Goal: Navigation & Orientation: Find specific page/section

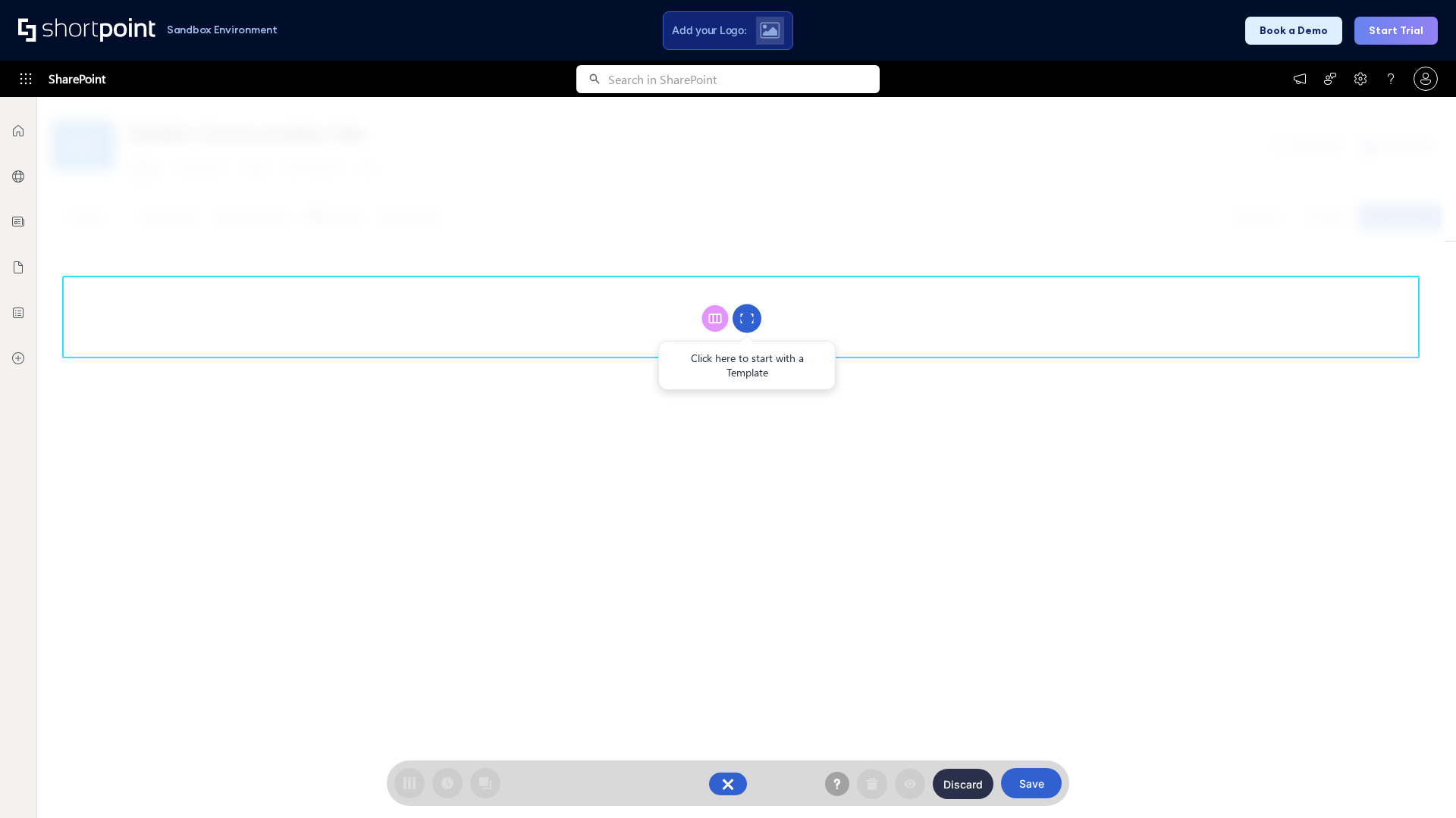
click at [746, 319] on circle at bounding box center [747, 320] width 29 height 29
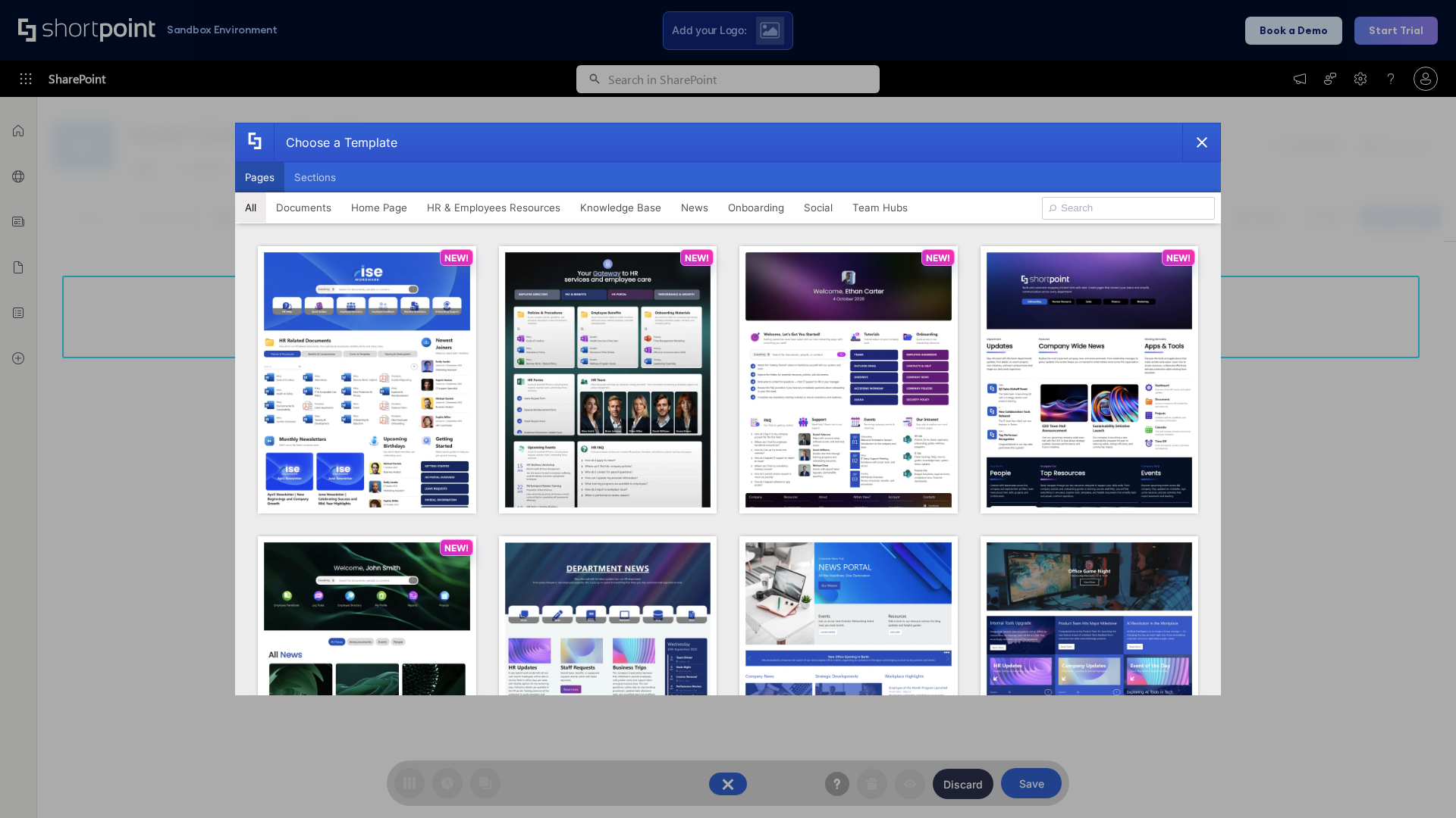
click at [260, 178] on button "Pages" at bounding box center [260, 177] width 50 height 30
type input "Team Hub 4"
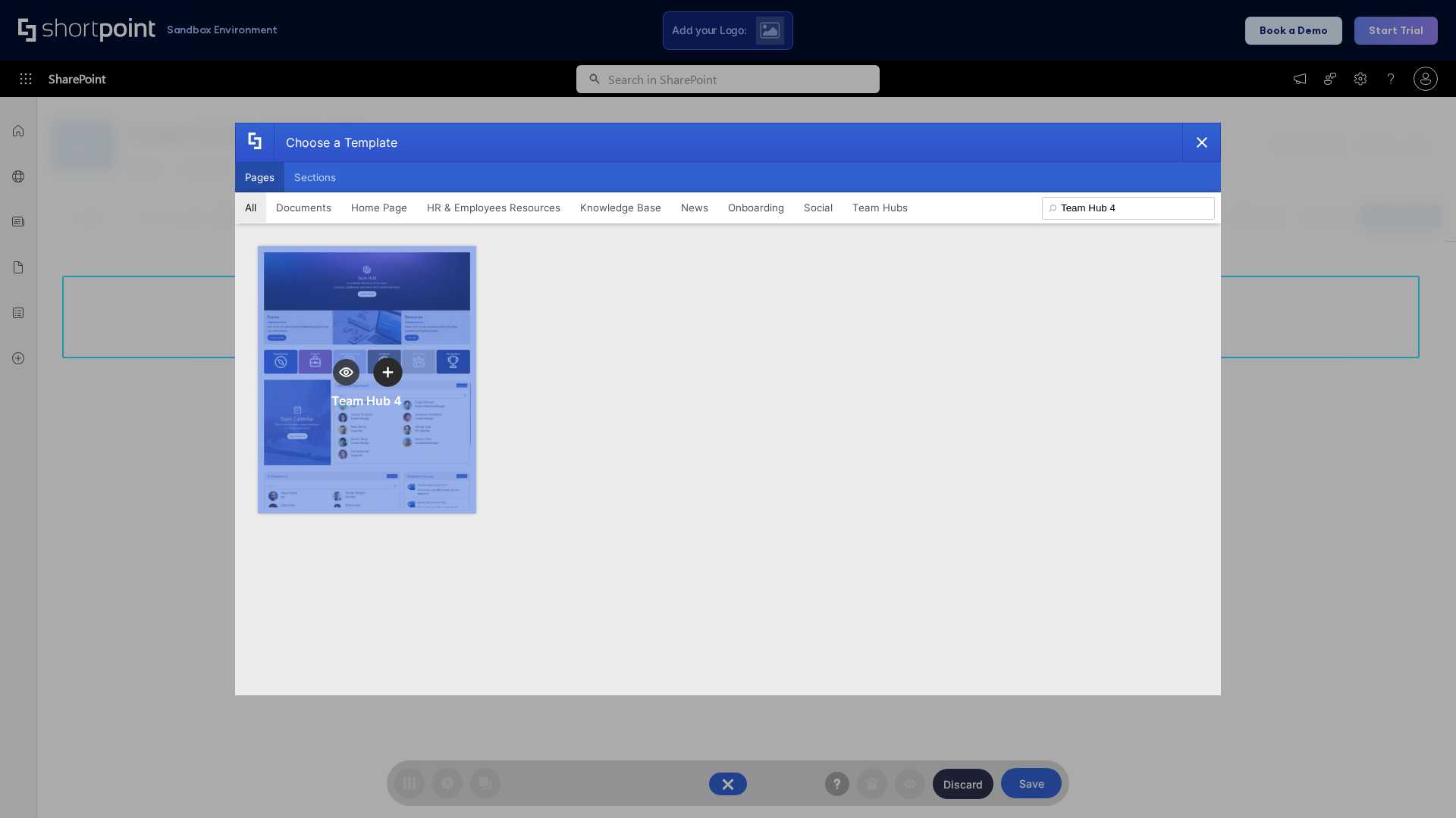
click at [388, 372] on icon "template selector" at bounding box center [387, 372] width 11 height 11
